Goal: Information Seeking & Learning: Learn about a topic

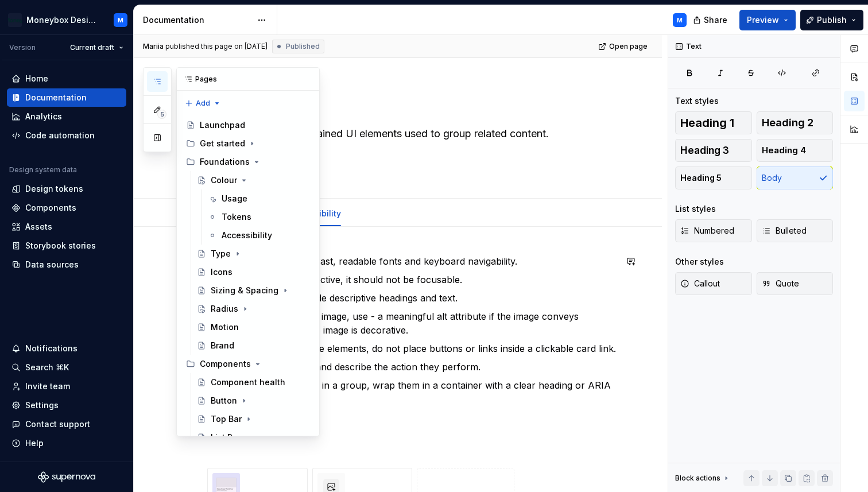
scroll to position [184, 0]
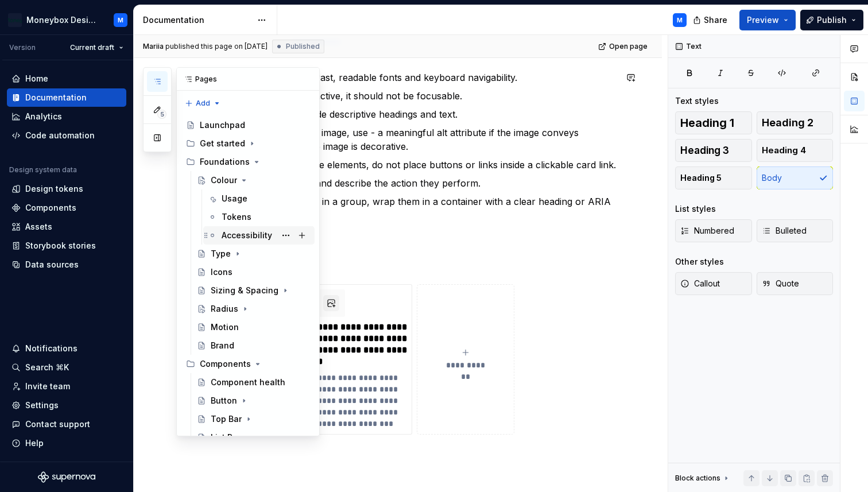
click at [239, 231] on div "Accessibility" at bounding box center [247, 235] width 51 height 11
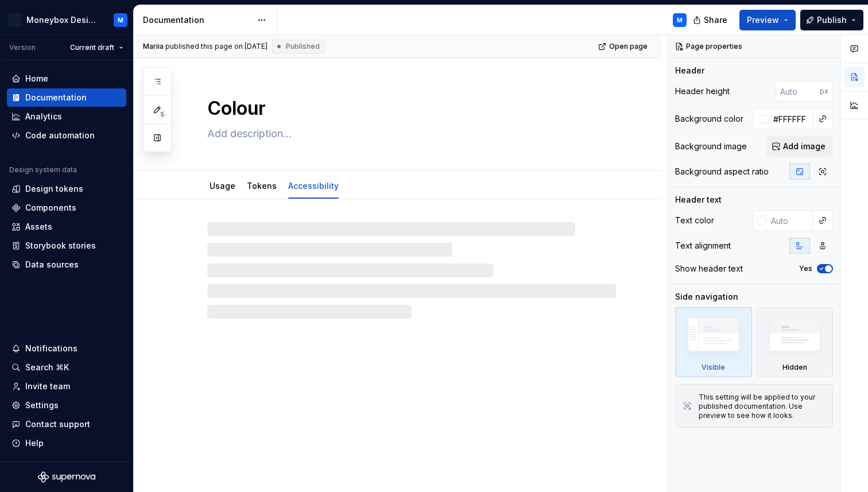
type textarea "*"
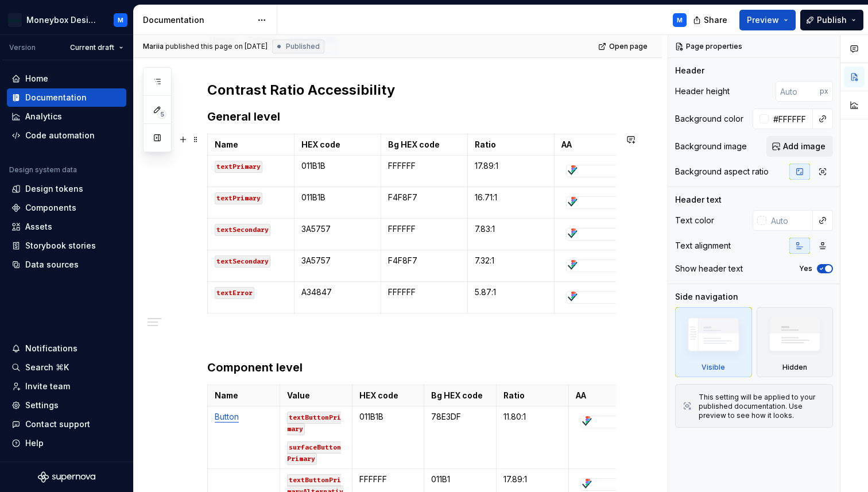
scroll to position [136, 0]
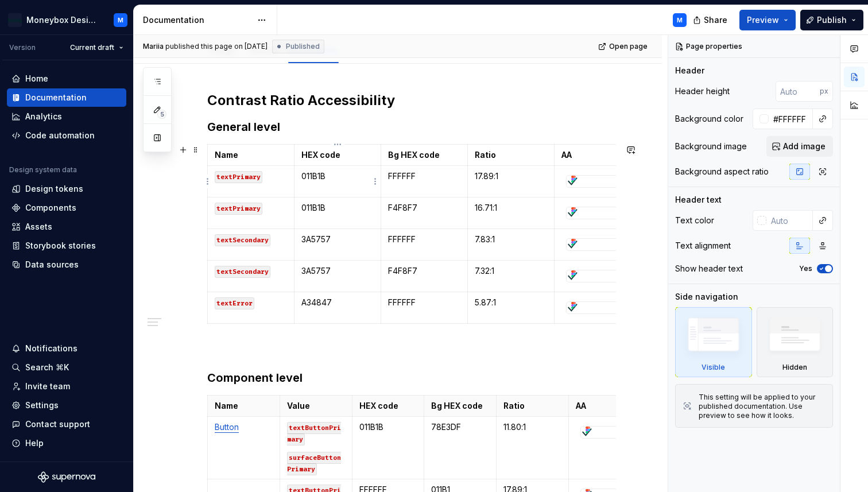
click at [324, 180] on p "011B1B" at bounding box center [337, 176] width 72 height 11
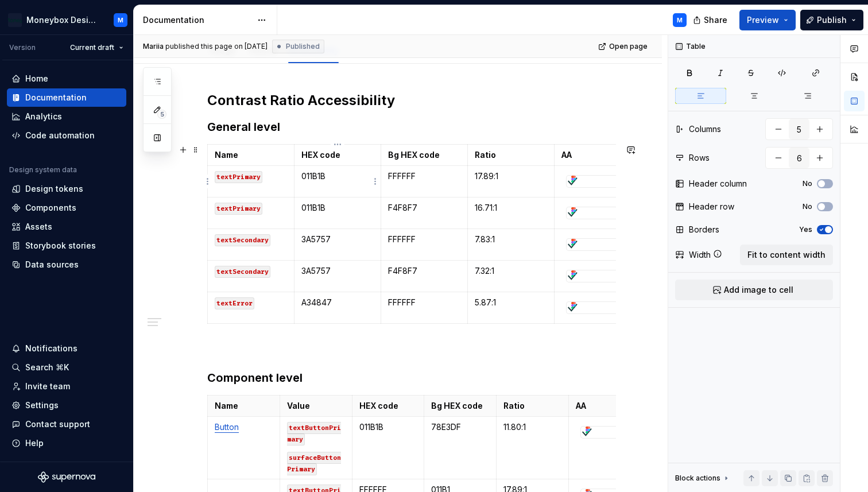
click at [349, 184] on td "011B1B" at bounding box center [337, 182] width 87 height 32
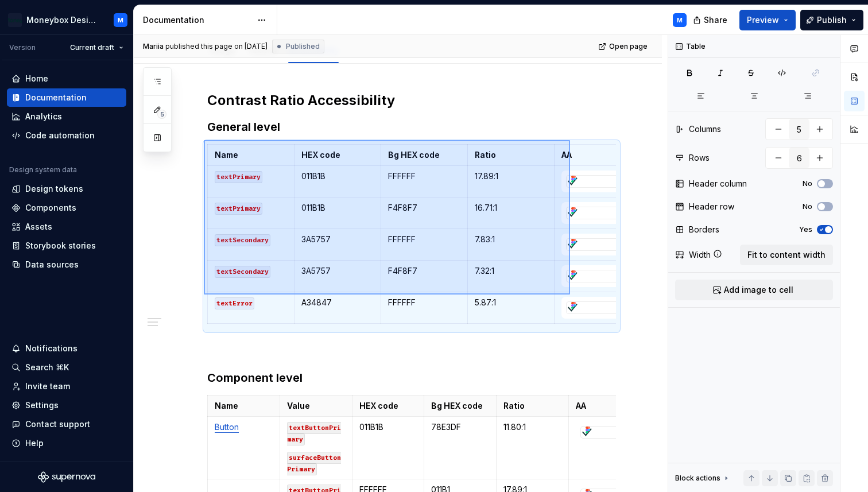
drag, startPoint x: 204, startPoint y: 140, endPoint x: 571, endPoint y: 295, distance: 398.6
click at [571, 295] on div "[PERSON_NAME] published this page on [DATE] Published Open page Colour Edit hea…" at bounding box center [401, 264] width 534 height 458
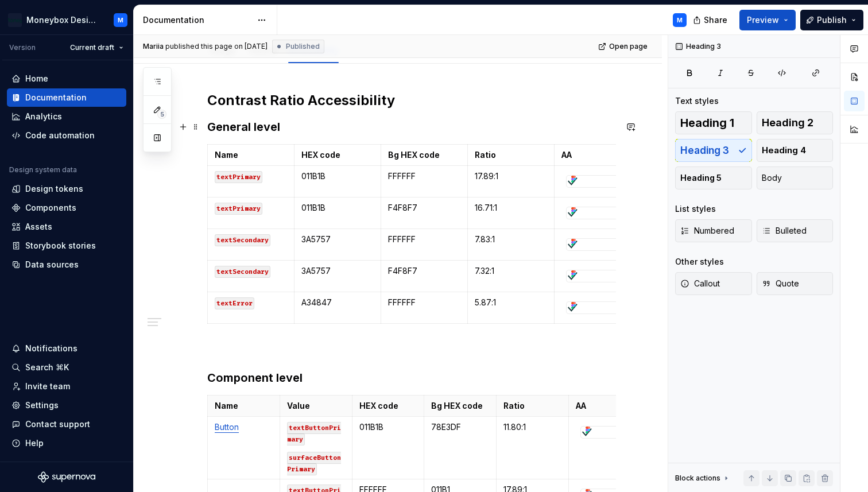
click at [287, 126] on h3 "General level" at bounding box center [411, 127] width 409 height 16
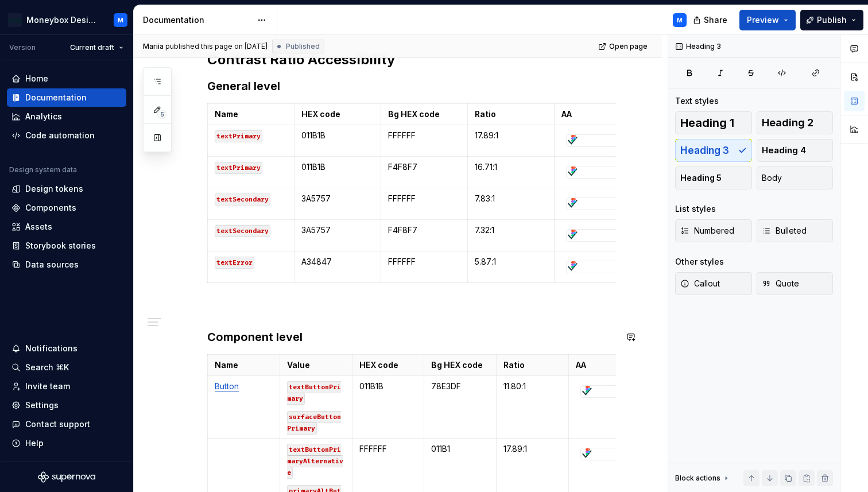
scroll to position [162, 0]
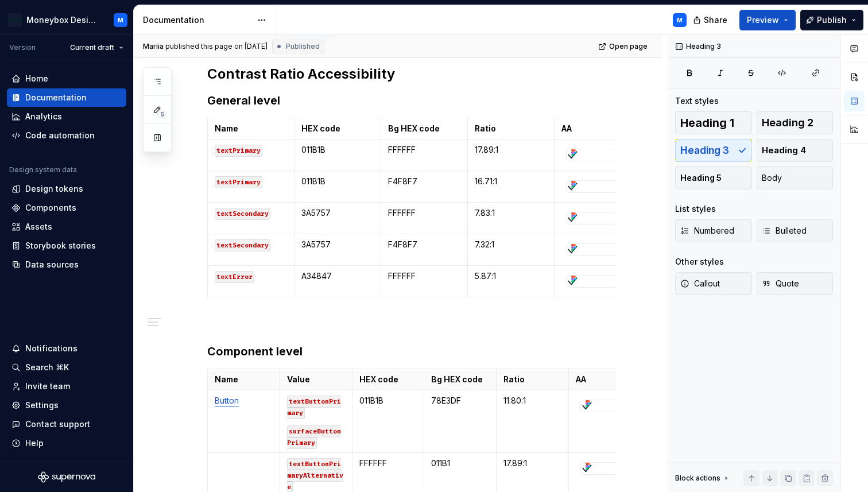
type textarea "*"
